Goal: Task Accomplishment & Management: Use online tool/utility

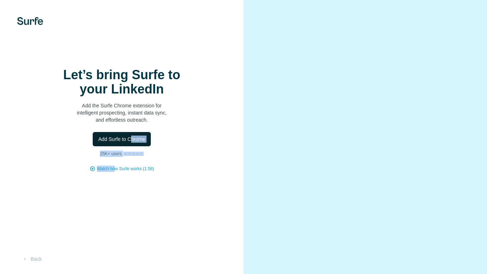
drag, startPoint x: 116, startPoint y: 164, endPoint x: 129, endPoint y: 142, distance: 25.8
click at [129, 142] on div "Let’s bring Surfe to your LinkedIn Add the Surfe Chrome extension for intellige…" at bounding box center [121, 120] width 215 height 104
click at [128, 142] on span "Add Surfe to Chrome" at bounding box center [121, 139] width 47 height 7
